Goal: Information Seeking & Learning: Learn about a topic

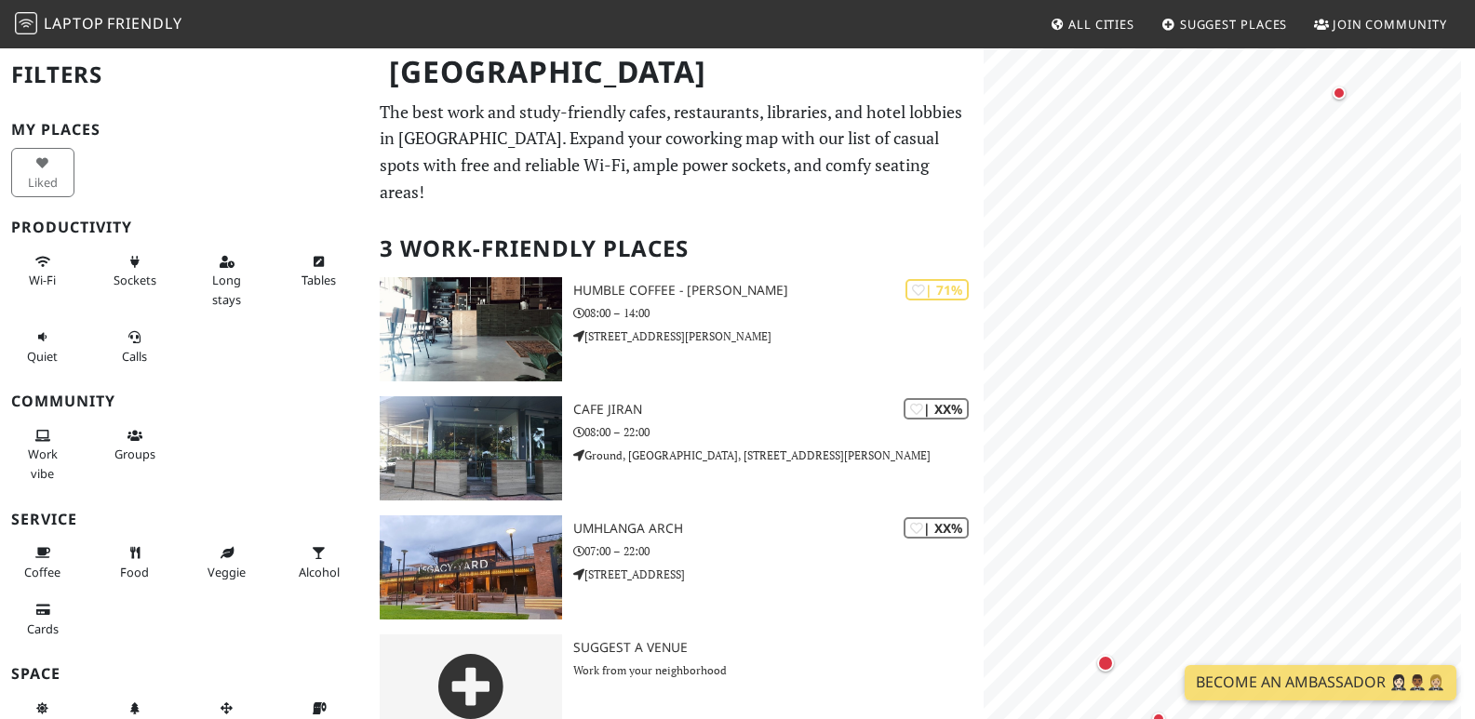
scroll to position [7, 0]
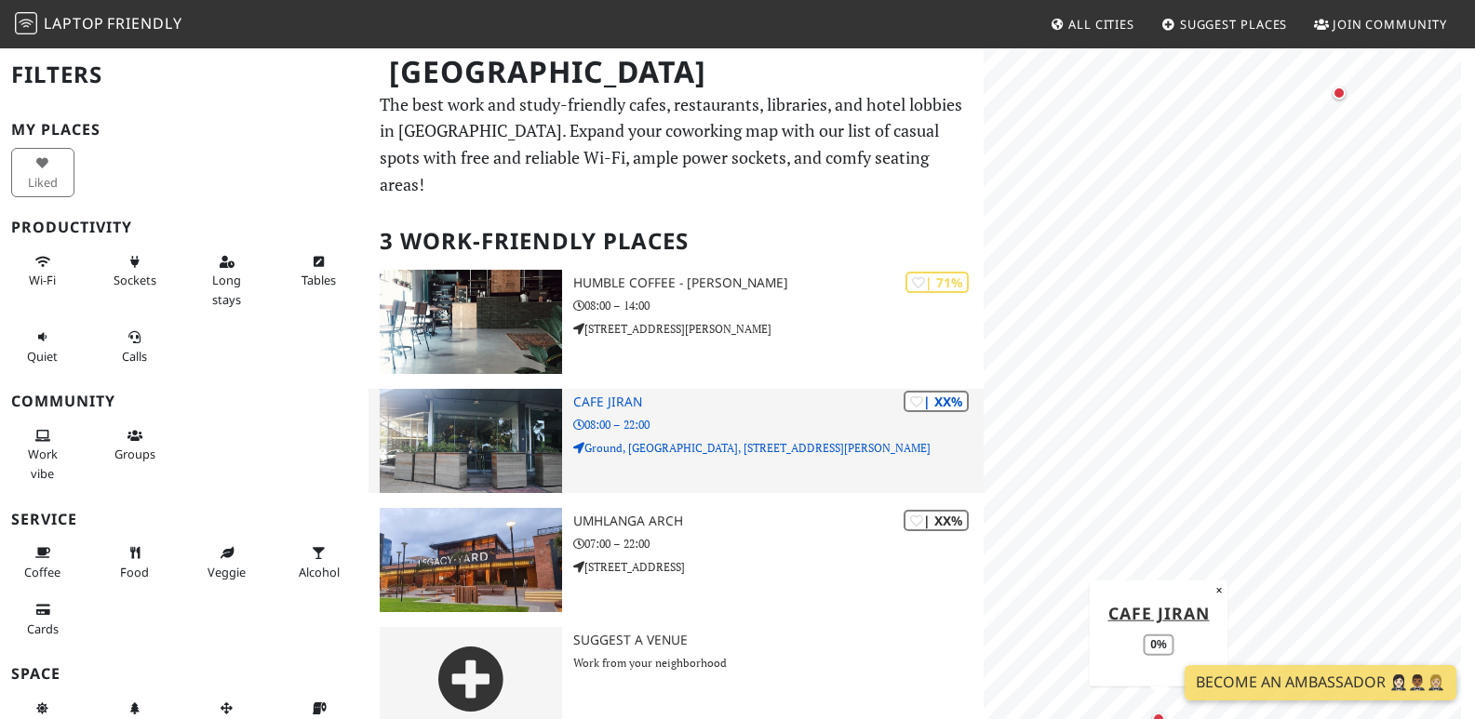
click at [768, 416] on p "08:00 – 22:00" at bounding box center [778, 425] width 410 height 18
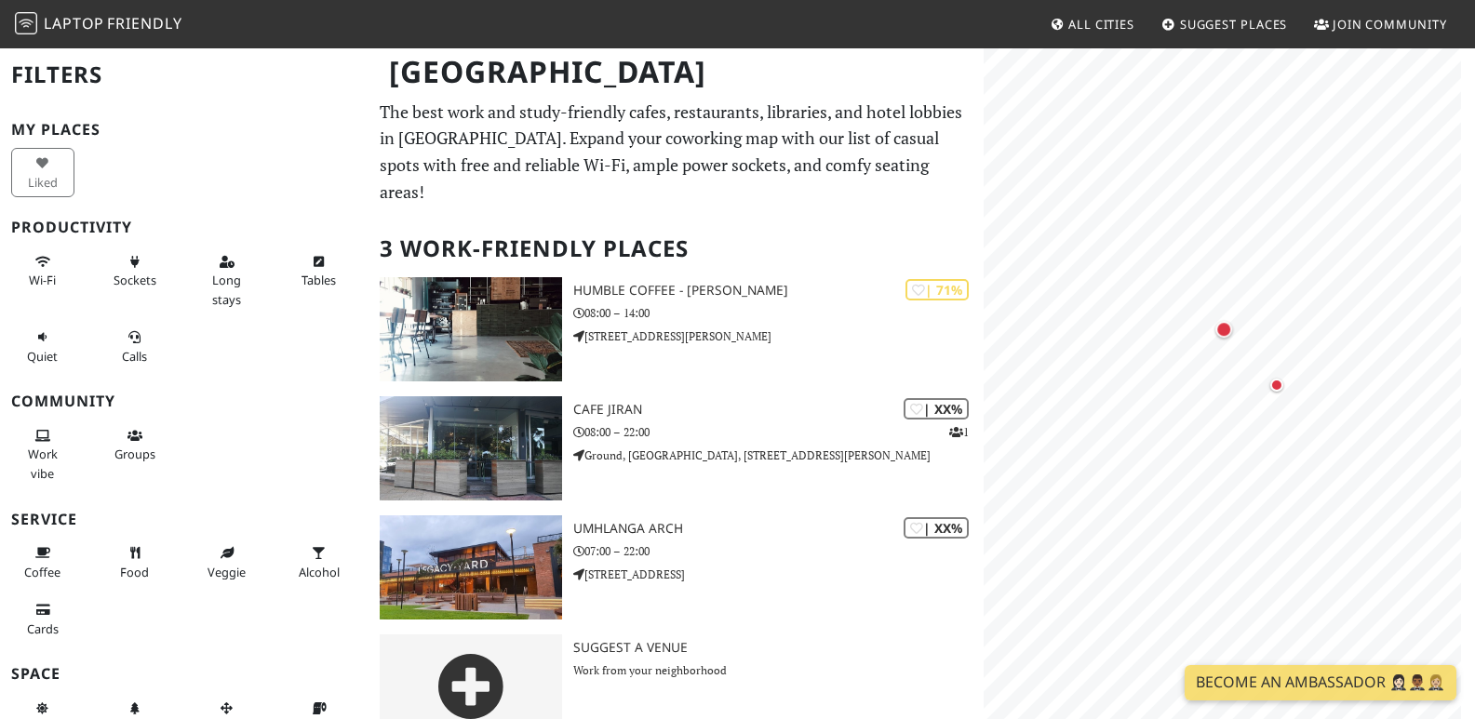
click at [1398, 44] on body "Laptop Friendly All Cities Suggest Places Join Community Durban Filters My Plac…" at bounding box center [737, 359] width 1475 height 719
click at [1474, 133] on html "Laptop Friendly All Cities Suggest Places Join Community Durban Filters My Plac…" at bounding box center [737, 359] width 1475 height 719
